Goal: Register for event/course

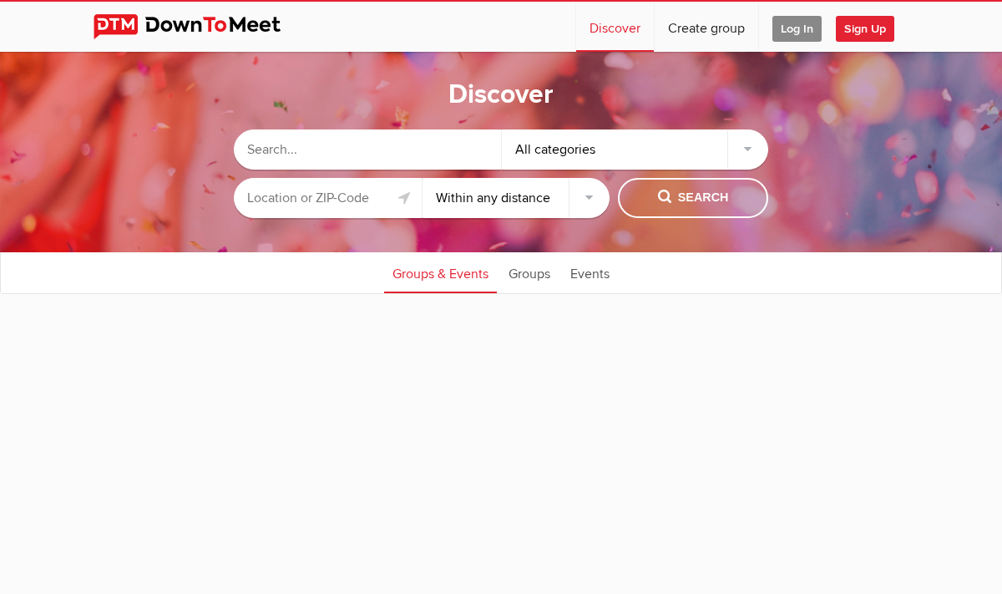
select select "null"
click at [332, 158] on input "text" at bounding box center [367, 149] width 267 height 40
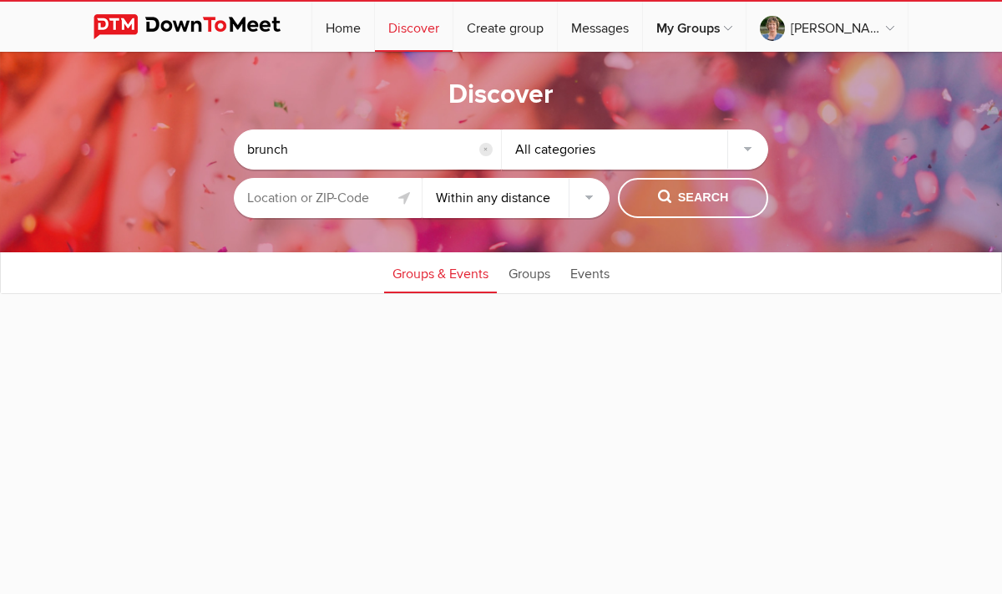
type input "brunch"
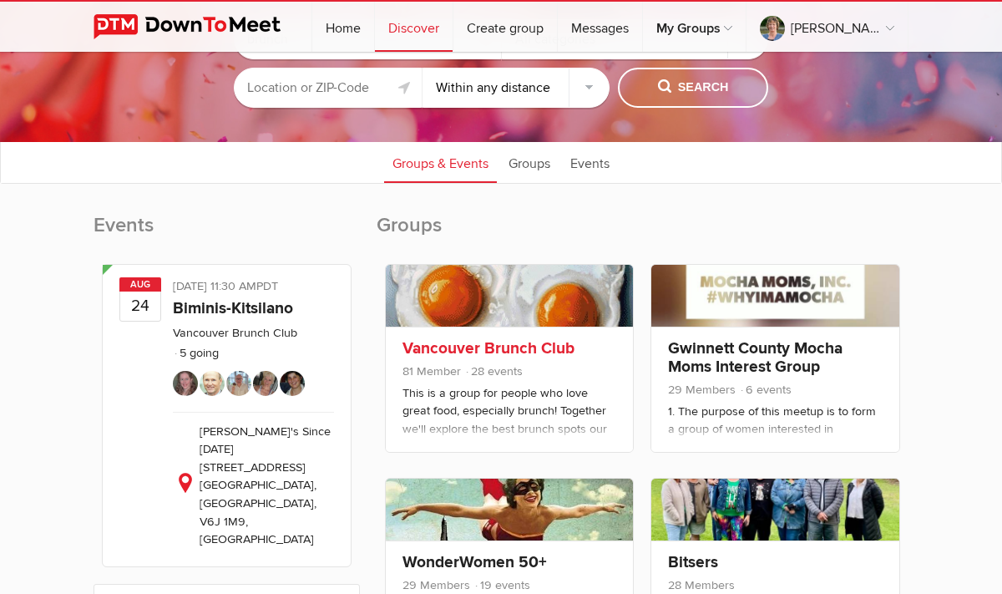
scroll to position [114, 0]
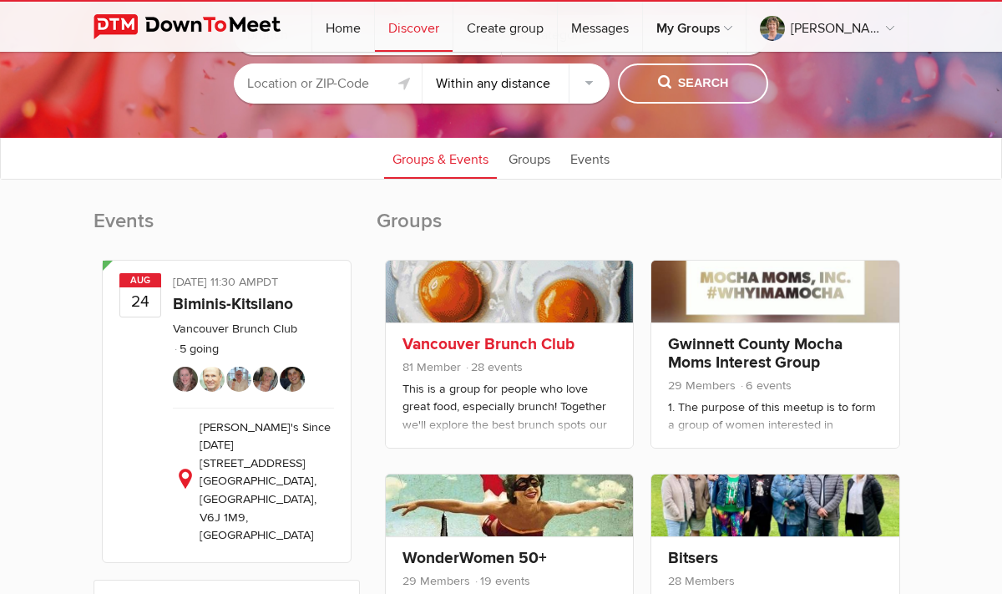
click at [454, 353] on link "Vancouver Brunch Club" at bounding box center [488, 344] width 172 height 20
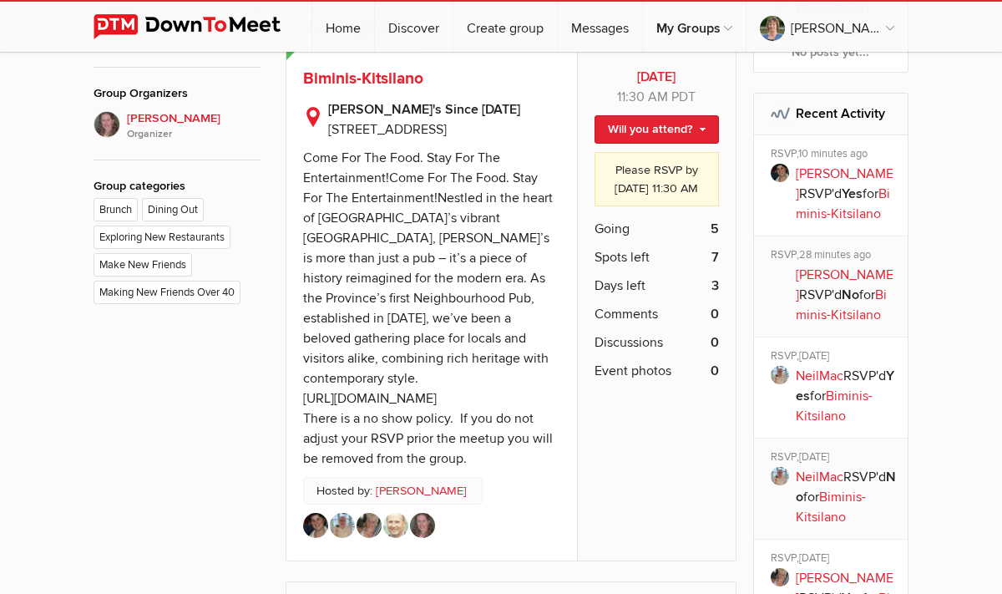
scroll to position [587, 0]
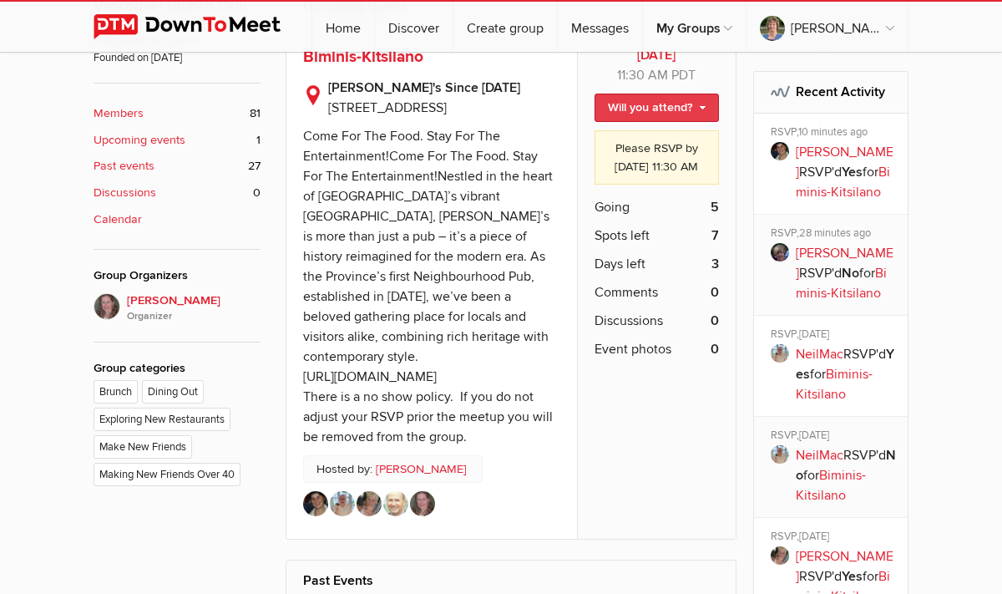
click at [704, 104] on link "Will you attend?" at bounding box center [656, 108] width 124 height 28
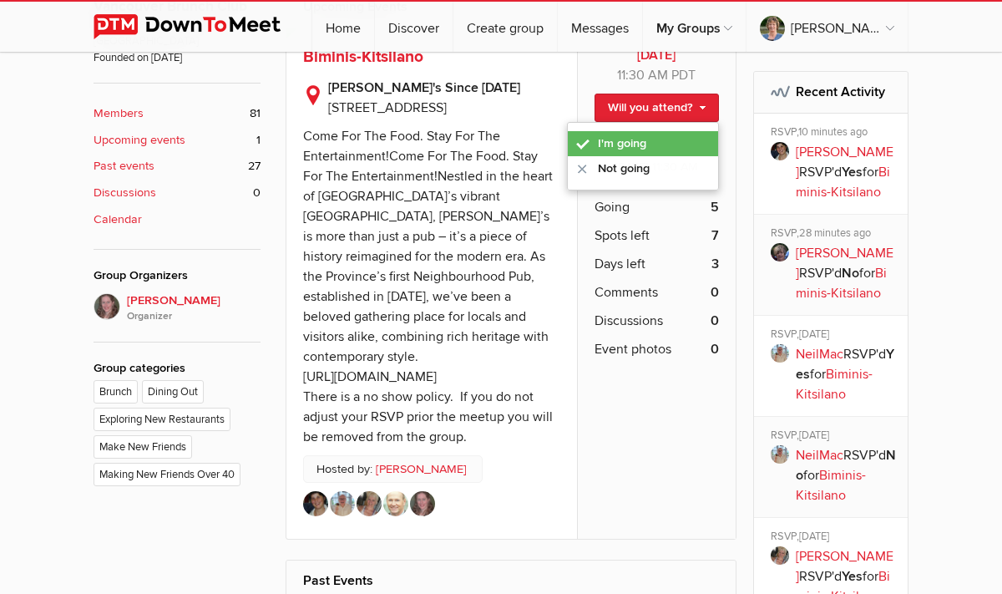
click at [645, 149] on link "I'm going" at bounding box center [643, 143] width 150 height 25
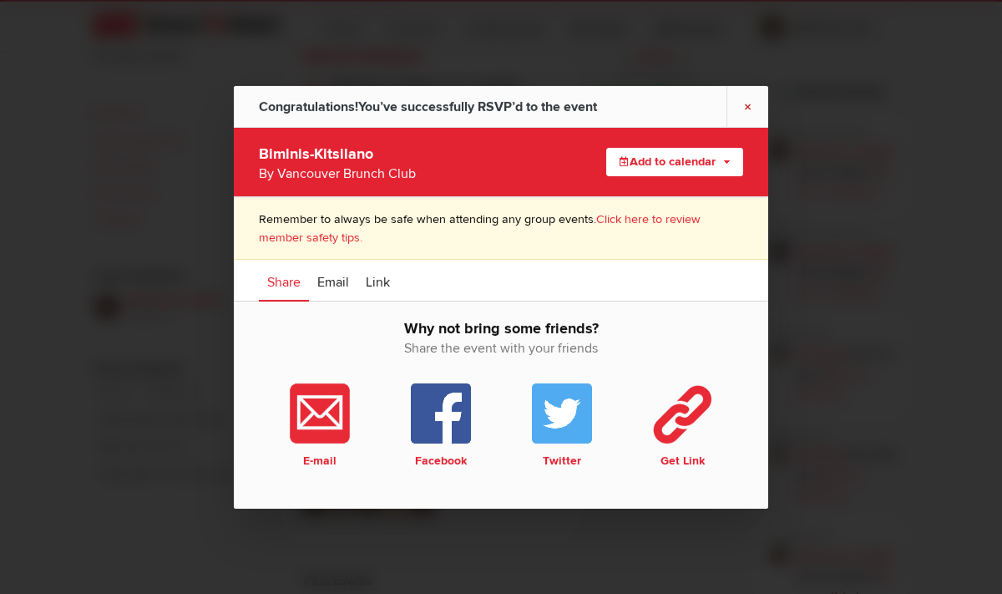
click at [747, 99] on link "×" at bounding box center [747, 105] width 42 height 41
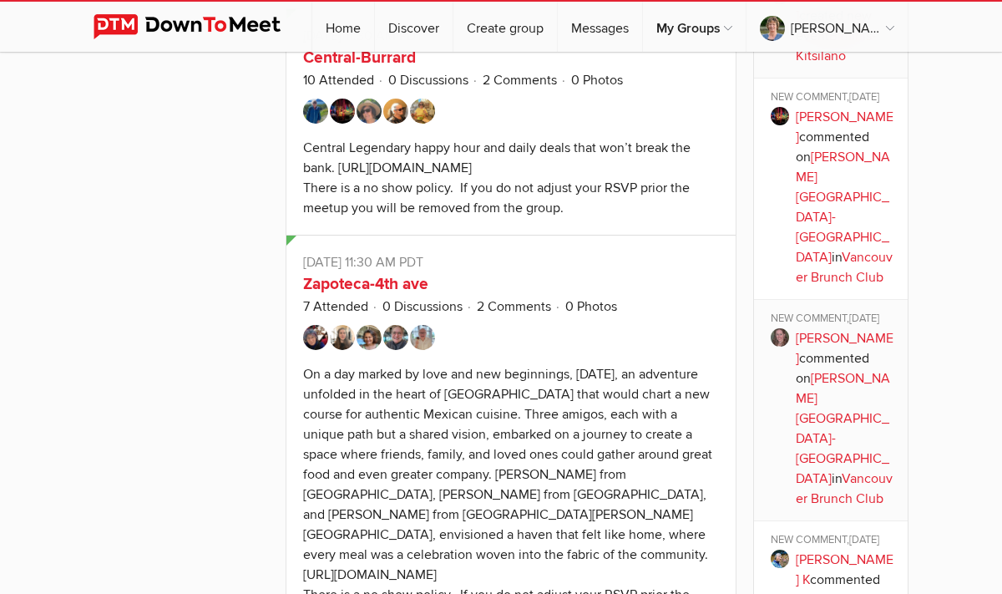
scroll to position [0, 0]
